Goal: Information Seeking & Learning: Learn about a topic

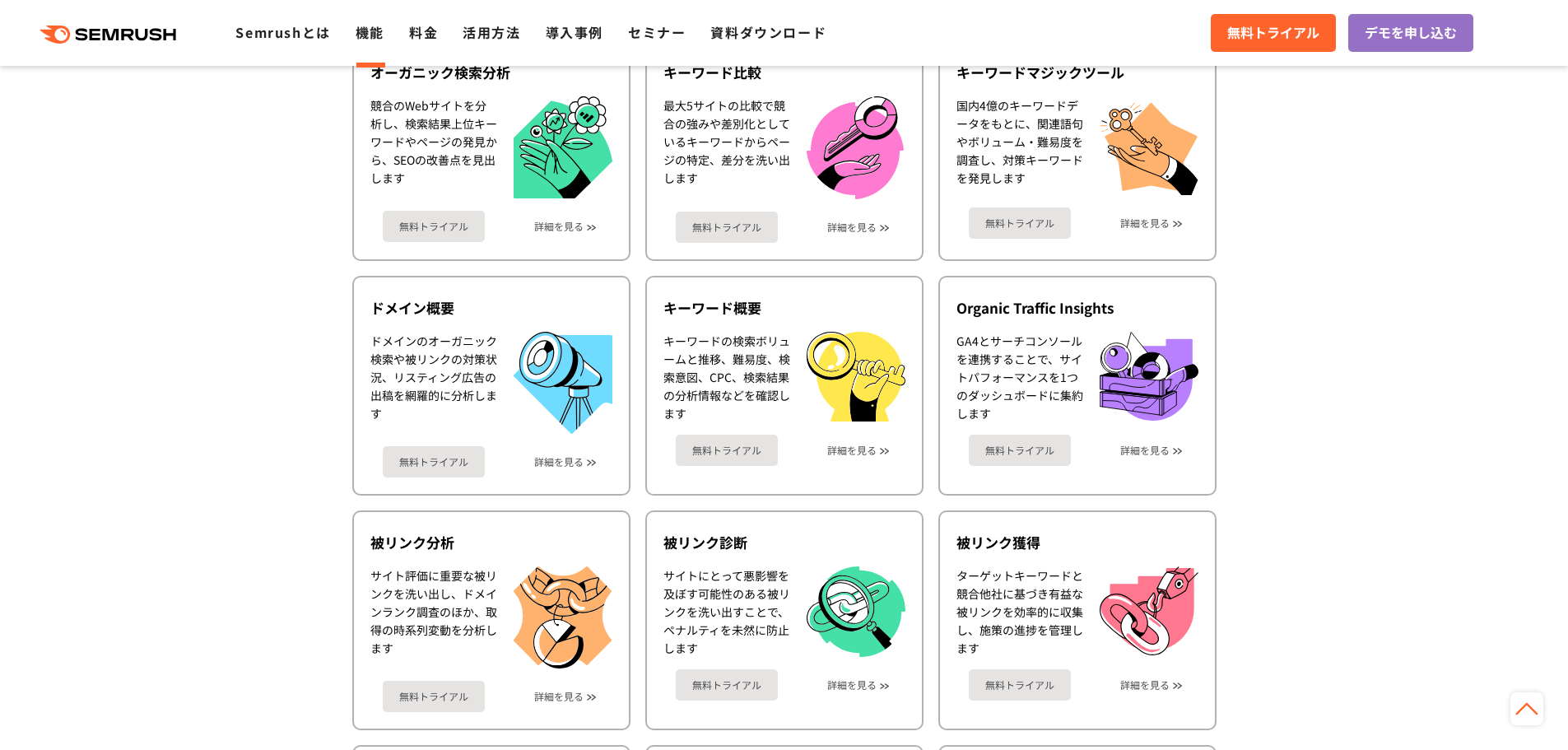
scroll to position [82, 0]
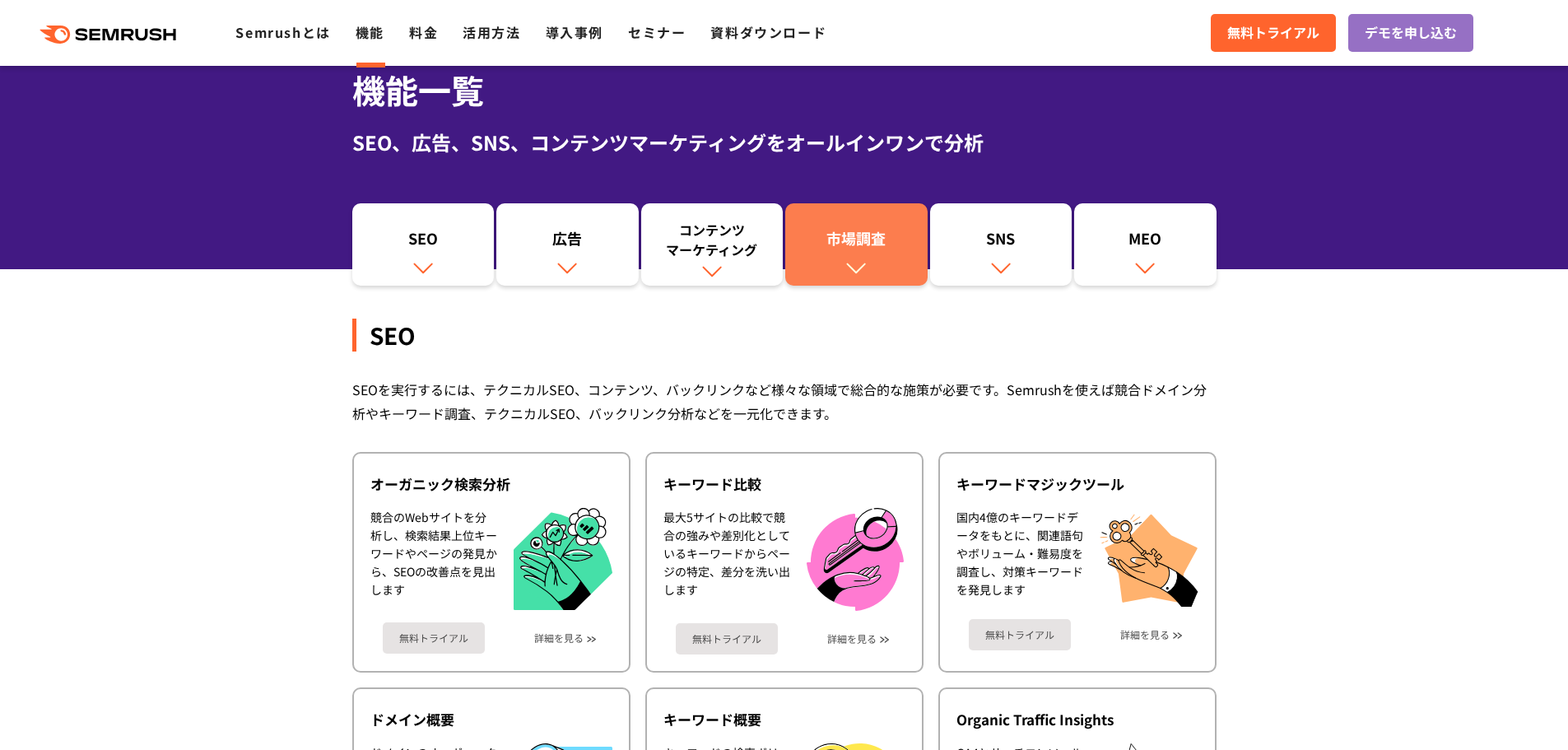
click at [815, 259] on link "市場調査" at bounding box center [856, 244] width 142 height 82
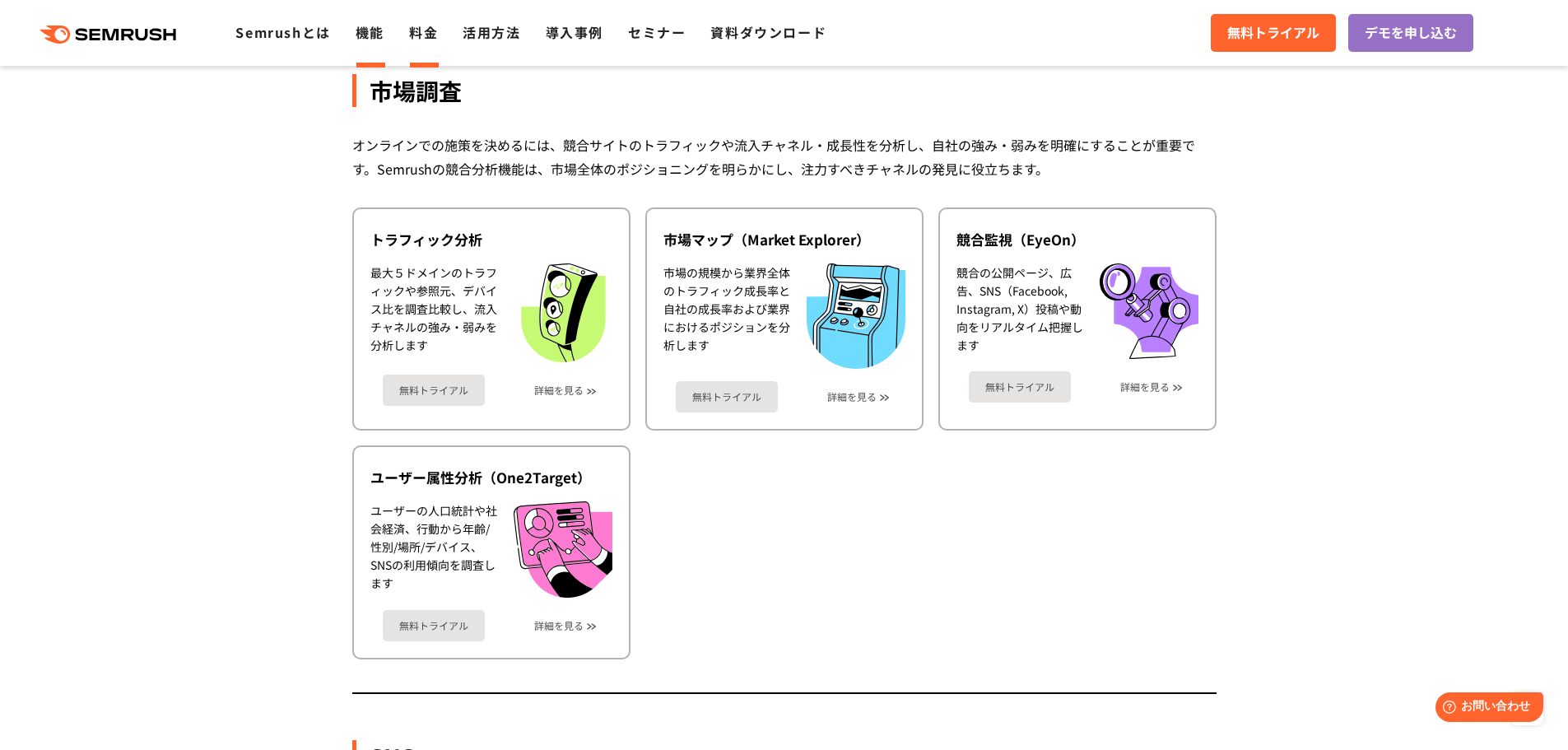
click at [412, 37] on link "料金" at bounding box center [423, 31] width 29 height 20
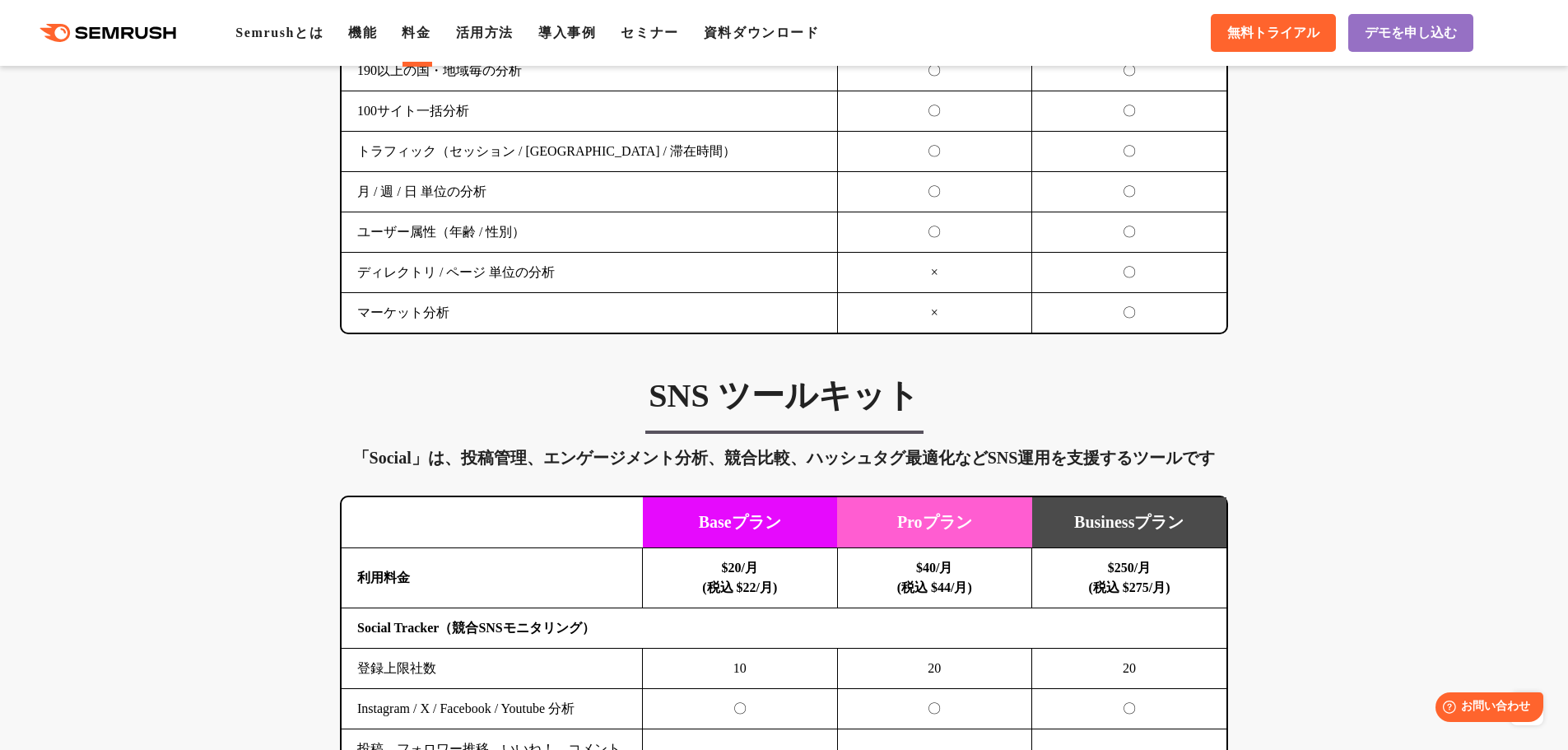
scroll to position [2553, 0]
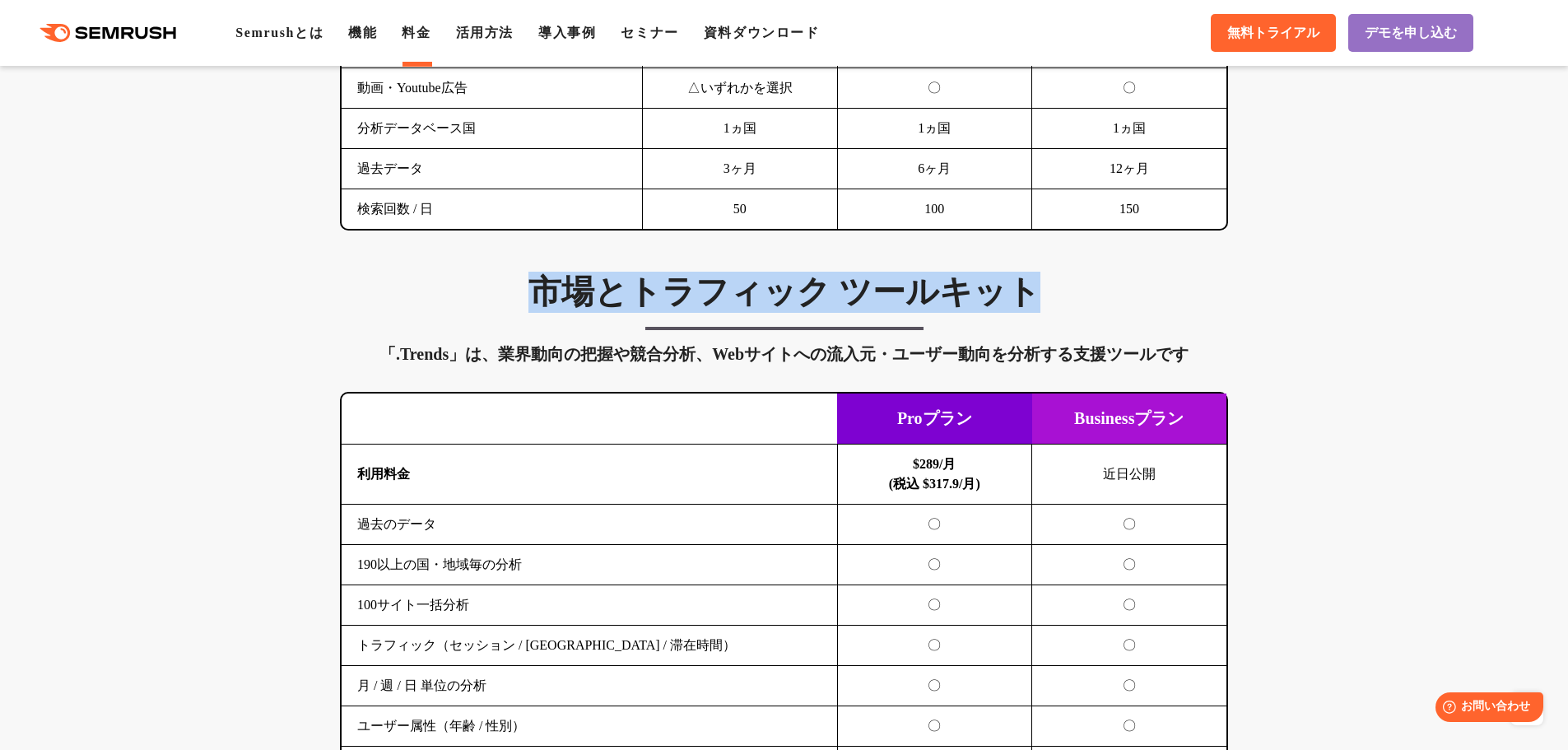
drag, startPoint x: 567, startPoint y: 297, endPoint x: 1065, endPoint y: 293, distance: 498.0
click at [1065, 293] on h3 "市場とトラフィック ツールキット" at bounding box center [784, 292] width 888 height 41
copy h3 "市場とトラフィック ツールキット"
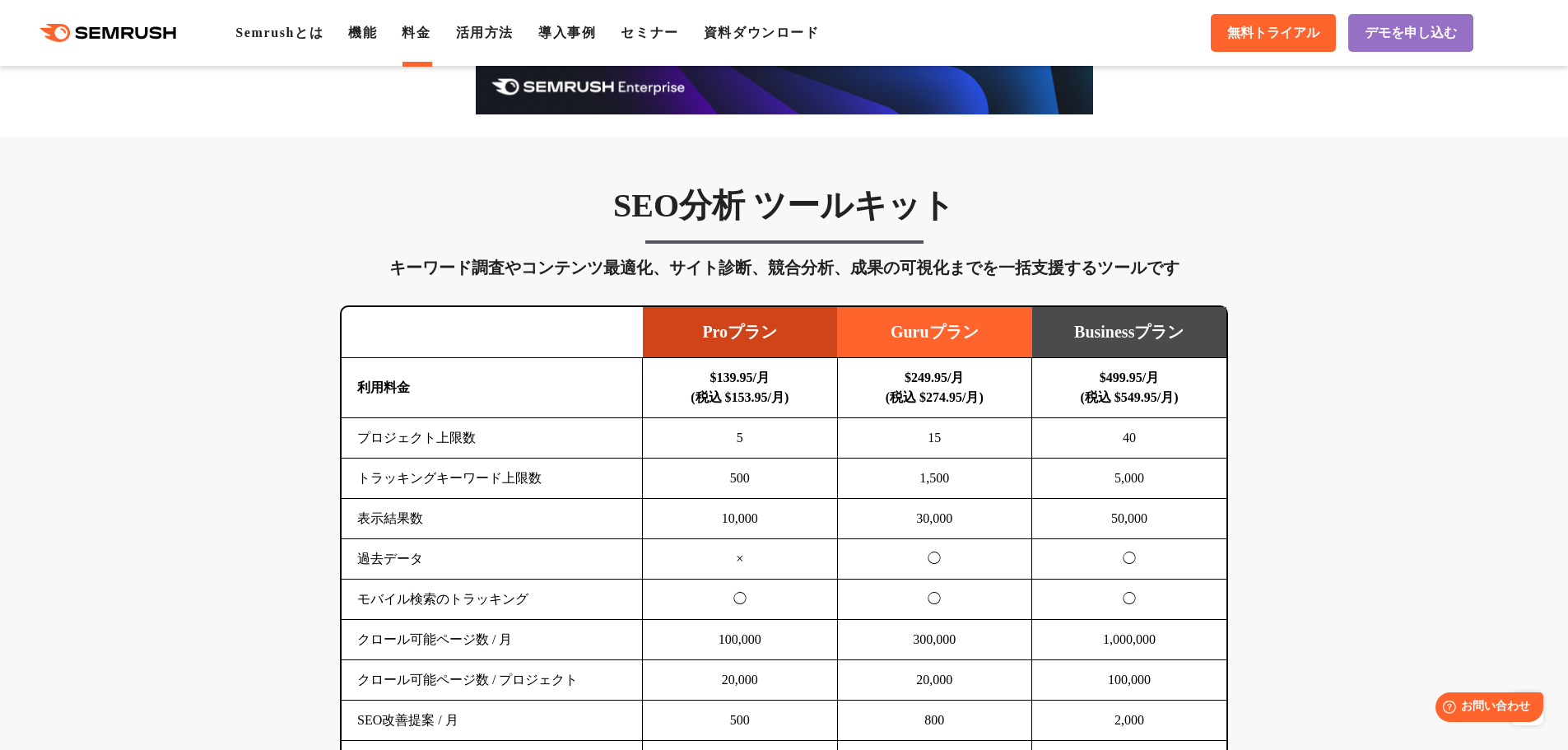
scroll to position [576, 0]
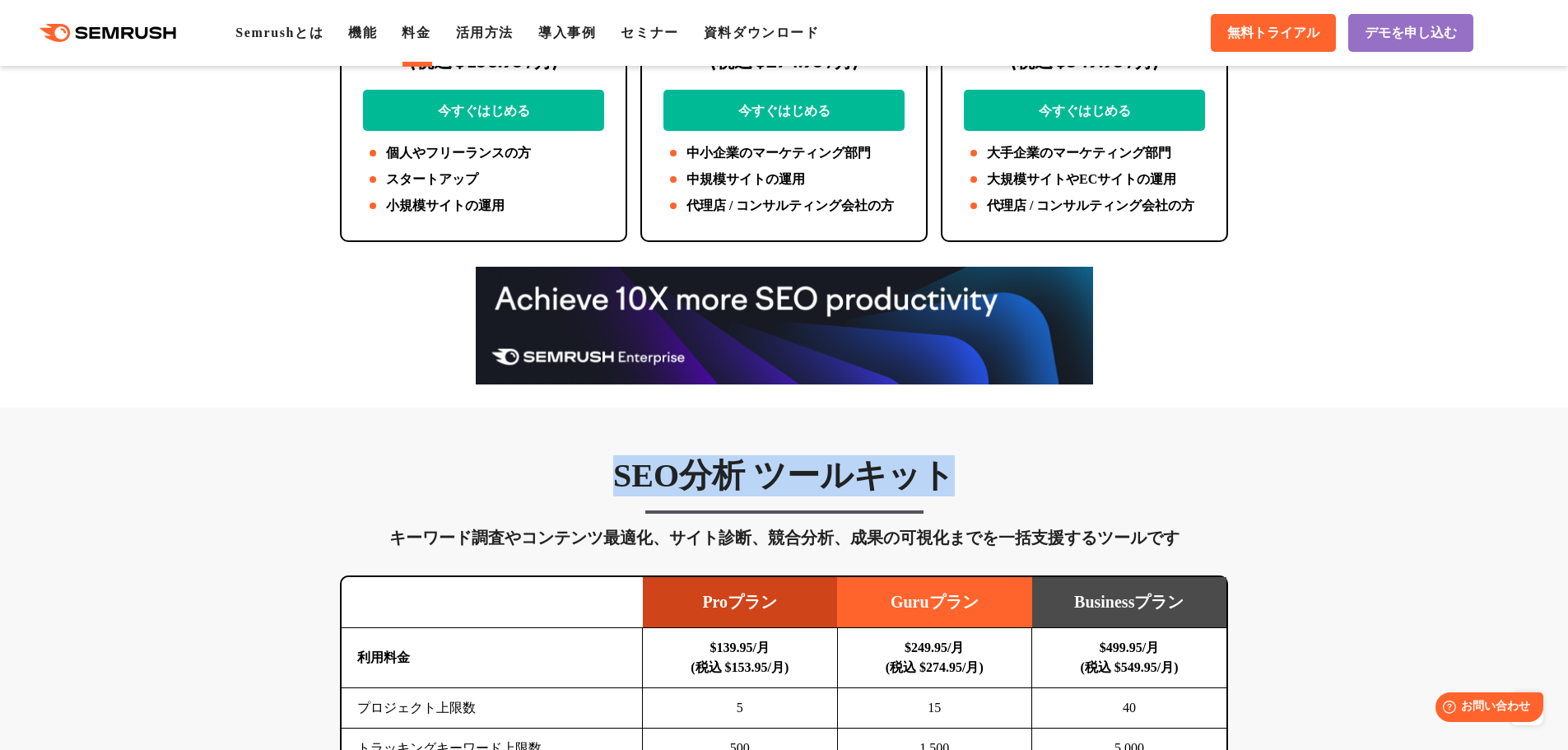
drag, startPoint x: 943, startPoint y: 481, endPoint x: 618, endPoint y: 487, distance: 325.1
click at [618, 487] on h3 "SEO分析 ツールキット" at bounding box center [784, 475] width 888 height 41
copy h3 "SEO分析 ツールキット"
